Goal: Find specific page/section

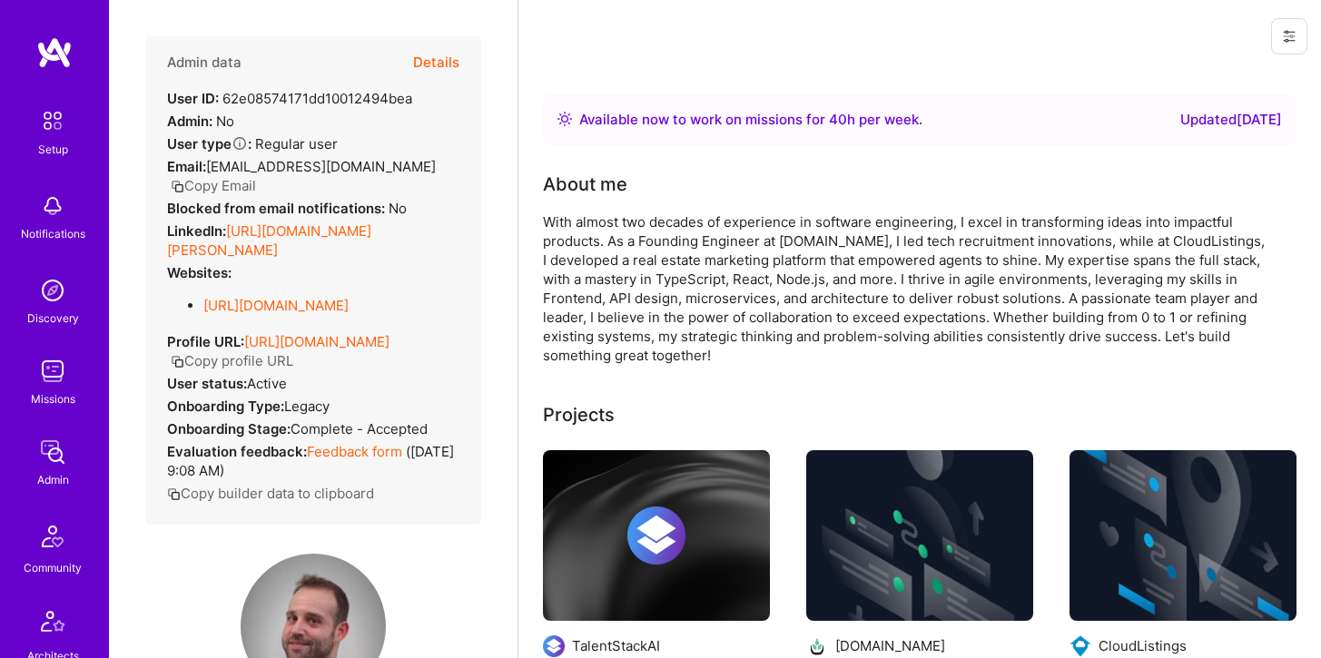
scroll to position [641, 0]
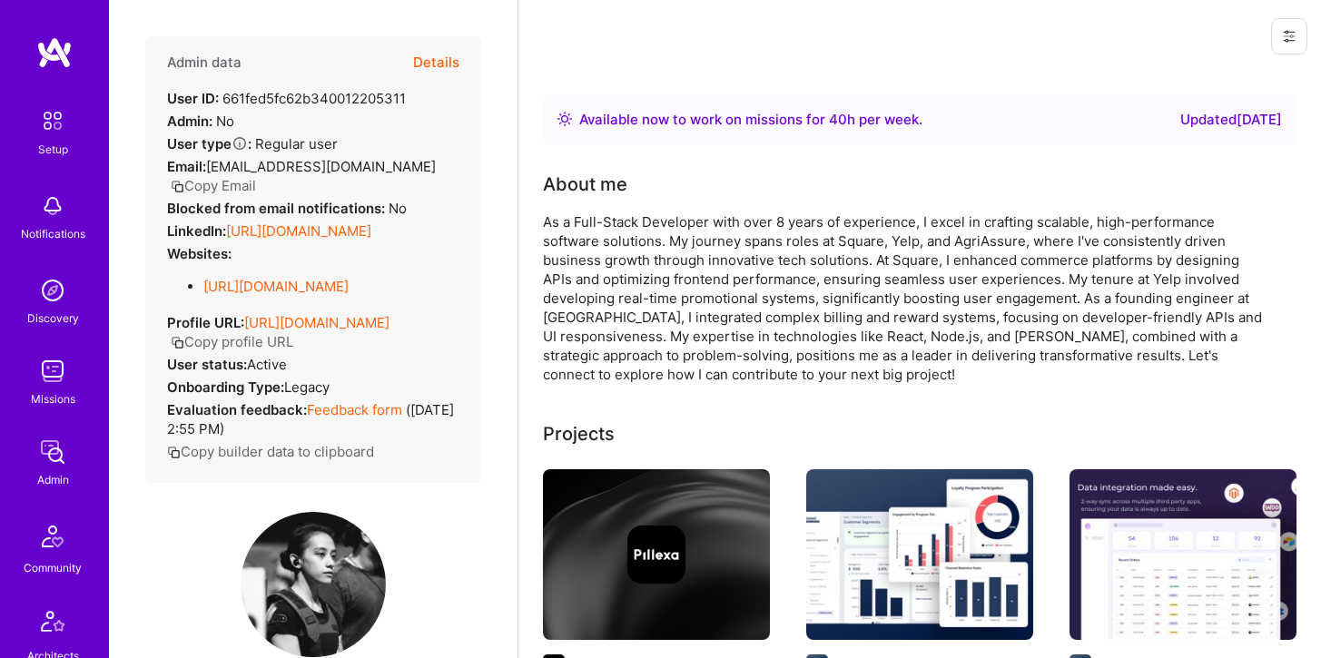
scroll to position [182, 0]
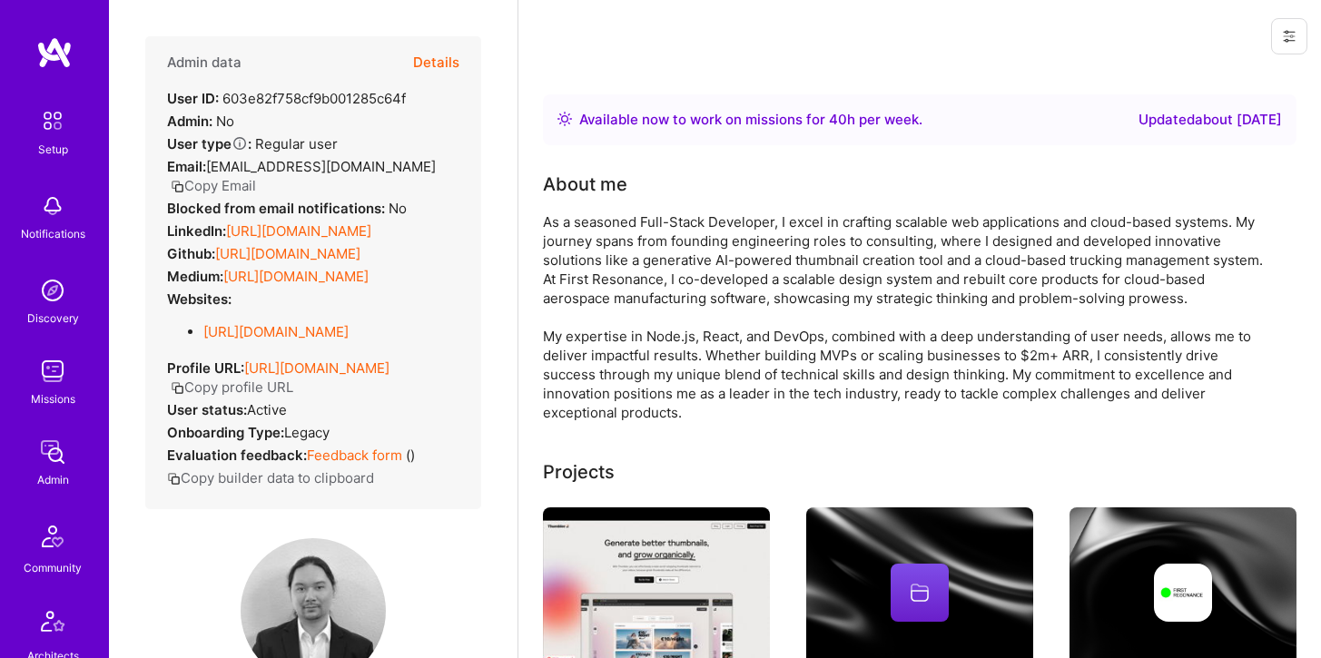
scroll to position [901, 0]
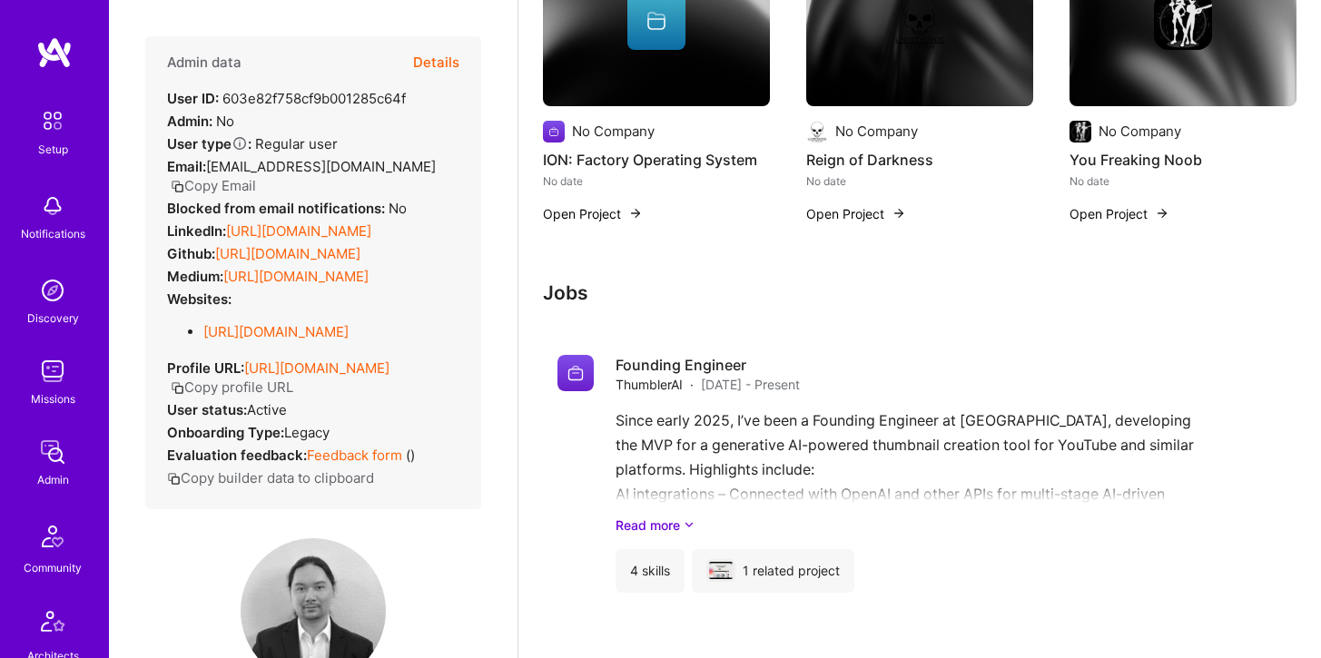
scroll to position [174, 0]
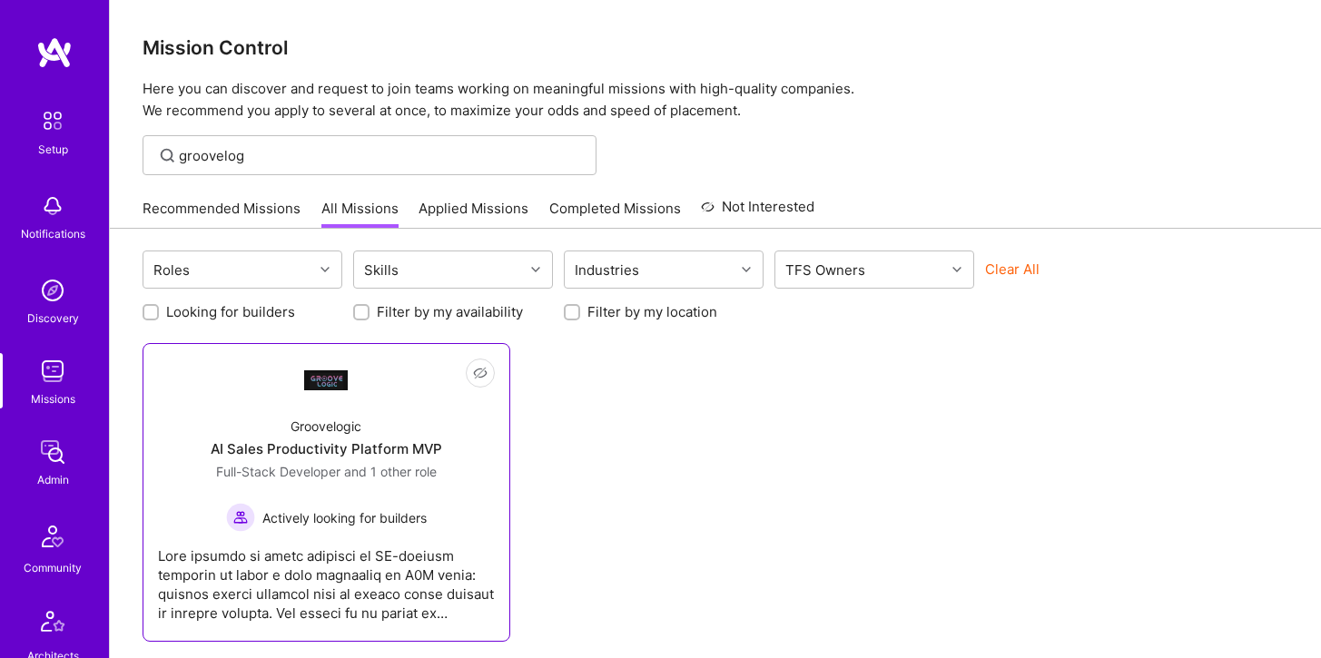
type input "groovelog"
click at [302, 393] on link "Not Interested Groovelogic AI Sales Productivity Platform MVP Full-Stack Develo…" at bounding box center [326, 493] width 337 height 268
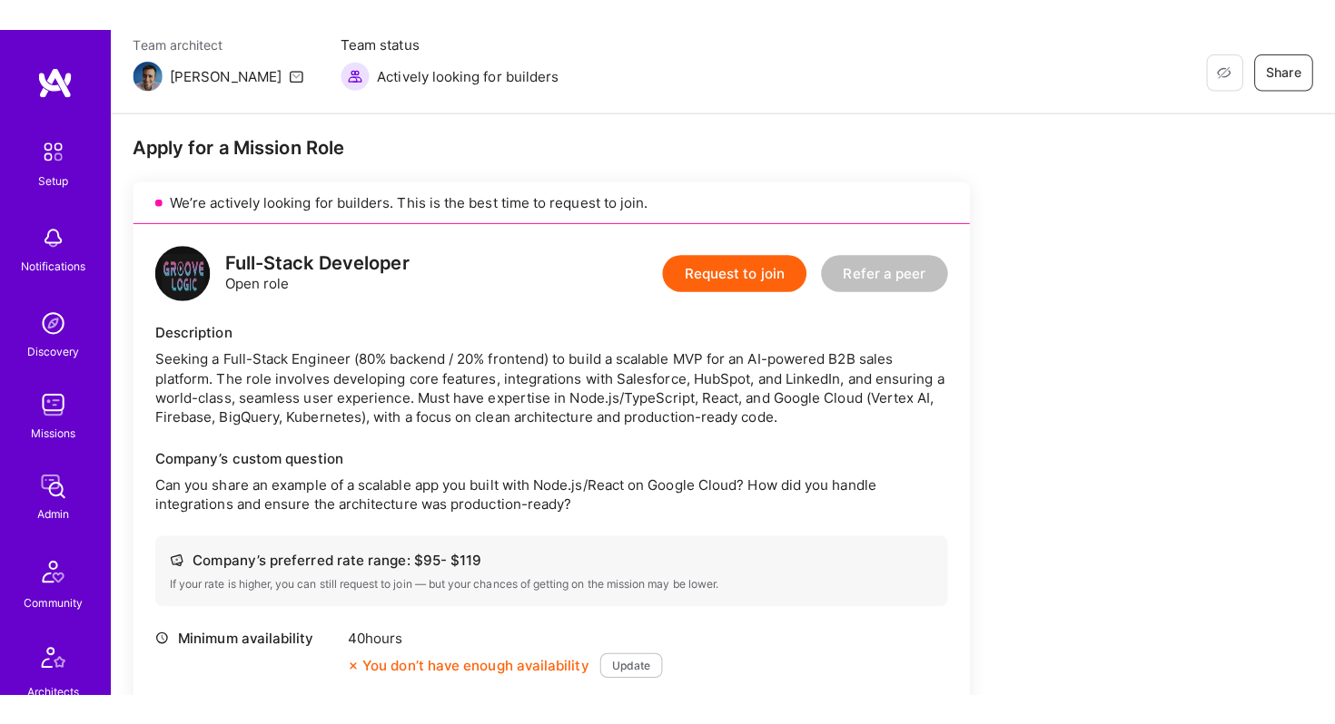
scroll to position [285, 0]
